Goal: Task Accomplishment & Management: Complete application form

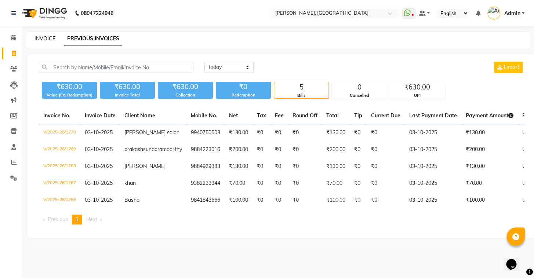
click at [54, 37] on link "INVOICE" at bounding box center [44, 38] width 21 height 7
select select "8667"
select select "service"
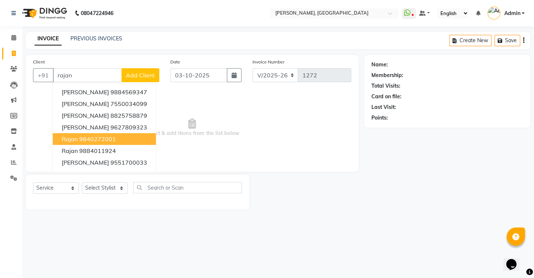
click at [114, 139] on ngb-highlight "9840272001" at bounding box center [97, 138] width 37 height 7
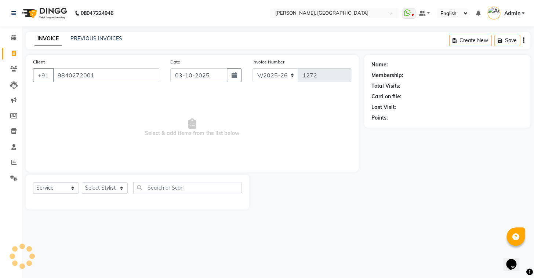
type input "9840272001"
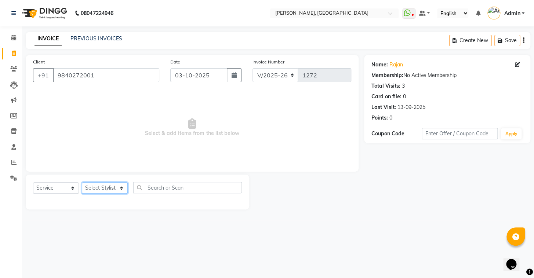
click at [117, 186] on select "Select Stylist Admin AMEER AHMAD MOHAMMED NAVAJISH MOHAMMED SANIR SHIVAM" at bounding box center [105, 187] width 46 height 11
select select "87510"
click at [82, 182] on select "Select Stylist Admin AMEER AHMAD MOHAMMED NAVAJISH MOHAMMED SANIR SHIVAM" at bounding box center [105, 187] width 46 height 11
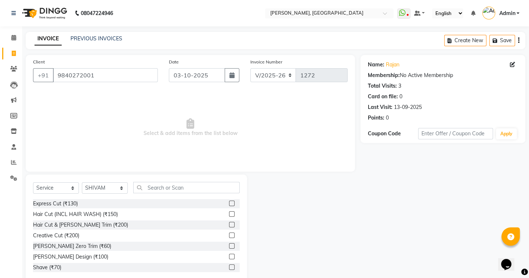
click at [229, 269] on label at bounding box center [232, 268] width 6 height 6
click at [229, 269] on input "checkbox" at bounding box center [231, 267] width 5 height 5
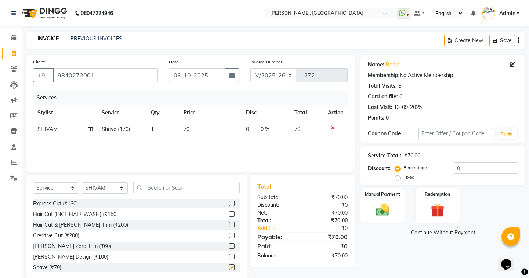
checkbox input "false"
click at [385, 202] on img at bounding box center [382, 210] width 23 height 16
click at [429, 234] on span "CASH" at bounding box center [436, 233] width 16 height 8
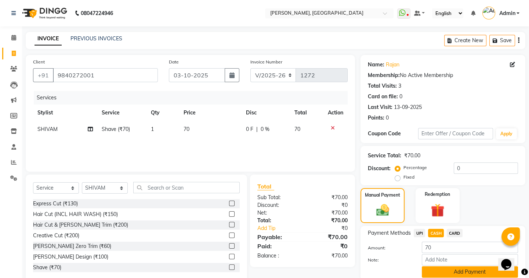
click at [449, 271] on button "Add Payment" at bounding box center [470, 271] width 96 height 11
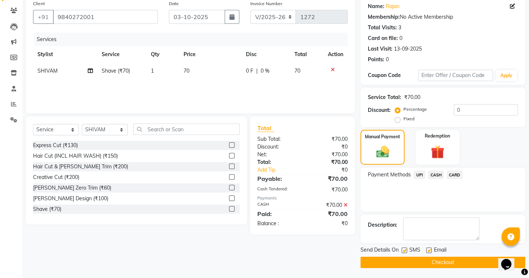
scroll to position [59, 0]
click at [423, 263] on button "Checkout" at bounding box center [442, 261] width 165 height 11
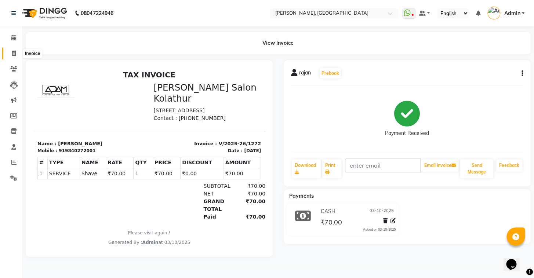
click at [12, 54] on icon at bounding box center [14, 54] width 4 height 6
select select "service"
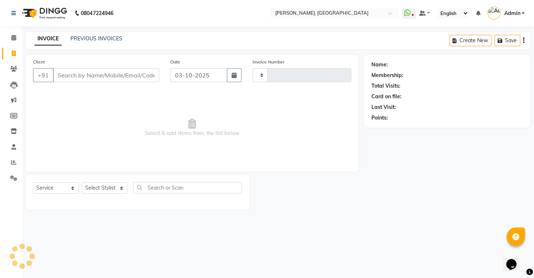
type input "1273"
select select "8667"
click at [89, 40] on link "PREVIOUS INVOICES" at bounding box center [96, 38] width 52 height 7
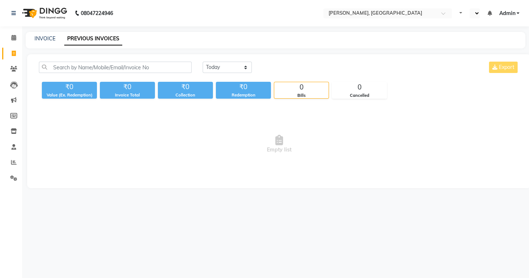
select select "en"
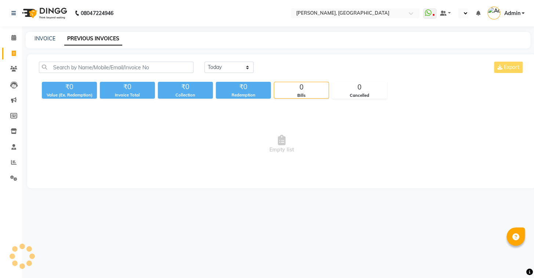
select select "en"
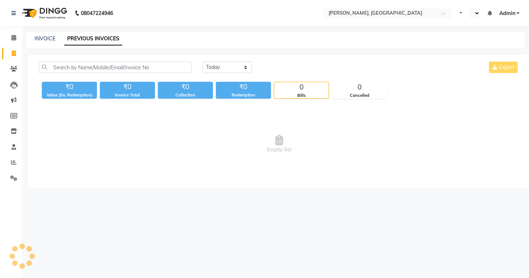
select select "en"
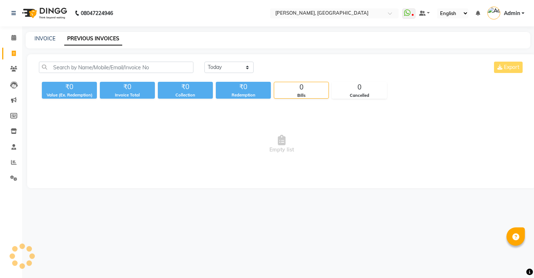
select select "en"
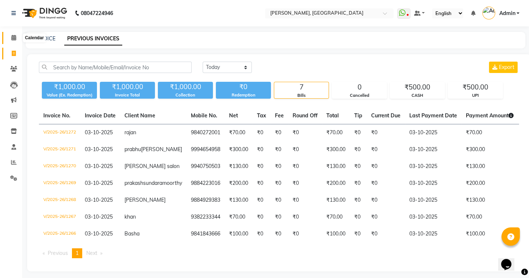
click at [17, 38] on span at bounding box center [13, 38] width 13 height 8
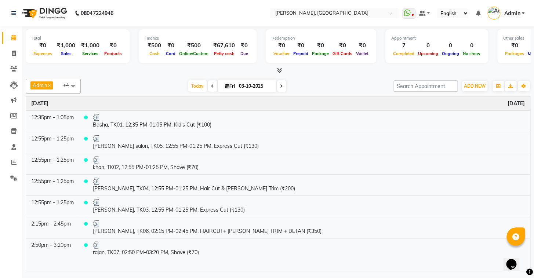
click at [17, 38] on span at bounding box center [13, 38] width 13 height 8
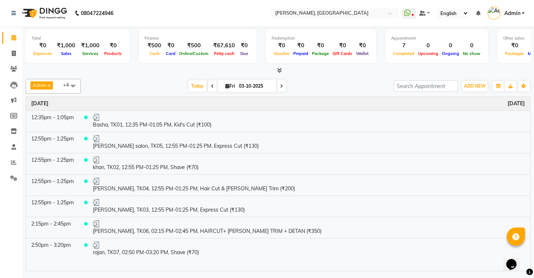
click at [17, 38] on span at bounding box center [13, 38] width 13 height 8
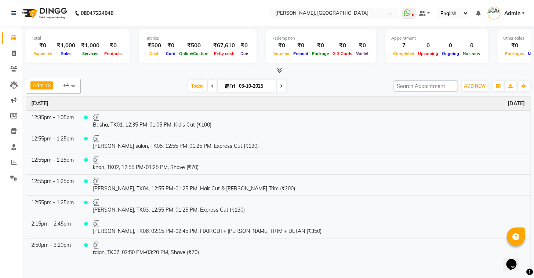
click at [17, 38] on span at bounding box center [13, 38] width 13 height 8
